Goal: Transaction & Acquisition: Obtain resource

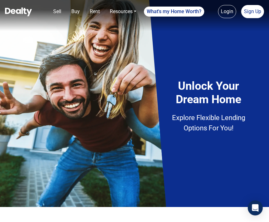
click at [247, 208] on img at bounding box center [134, 96] width 269 height 222
click at [244, 208] on img at bounding box center [134, 96] width 269 height 222
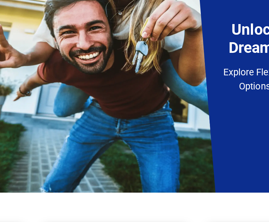
click at [185, 154] on img at bounding box center [134, 81] width 269 height 222
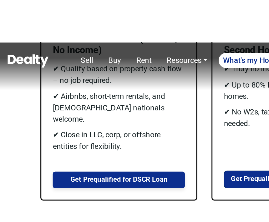
scroll to position [584, 0]
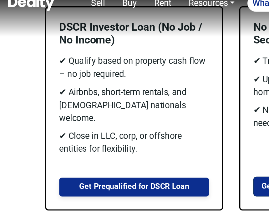
click at [49, 121] on div "DSCR Investor Loan (No Job / No Income) ✔ Qualify based on property cash flow –…" at bounding box center [78, 73] width 103 height 119
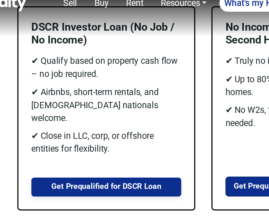
scroll to position [584, 0]
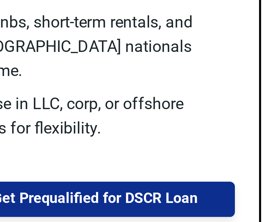
click at [76, 65] on div "DSCR Investor Loan (No Job / No Income) ✔ Qualify based on property cash flow –…" at bounding box center [78, 73] width 103 height 119
click at [72, 114] on button "Get Prequalified for DSCR Loan" at bounding box center [78, 119] width 87 height 11
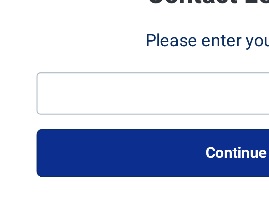
click at [65, 68] on div "Contact Lender Please enter your name Continue" at bounding box center [135, 69] width 140 height 109
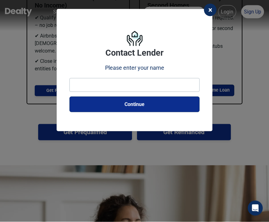
click at [98, 209] on div "× Contact Lender Please enter your name Continue" at bounding box center [134, 111] width 269 height 222
click at [81, 209] on div "× Contact Lender Please enter your name Continue" at bounding box center [134, 111] width 269 height 222
